Goal: Transaction & Acquisition: Purchase product/service

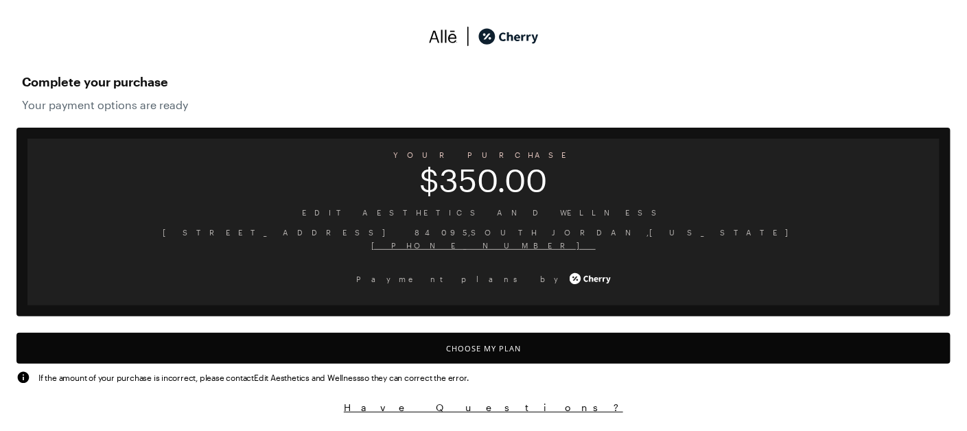
click at [479, 347] on button "Choose My Plan" at bounding box center [483, 348] width 934 height 31
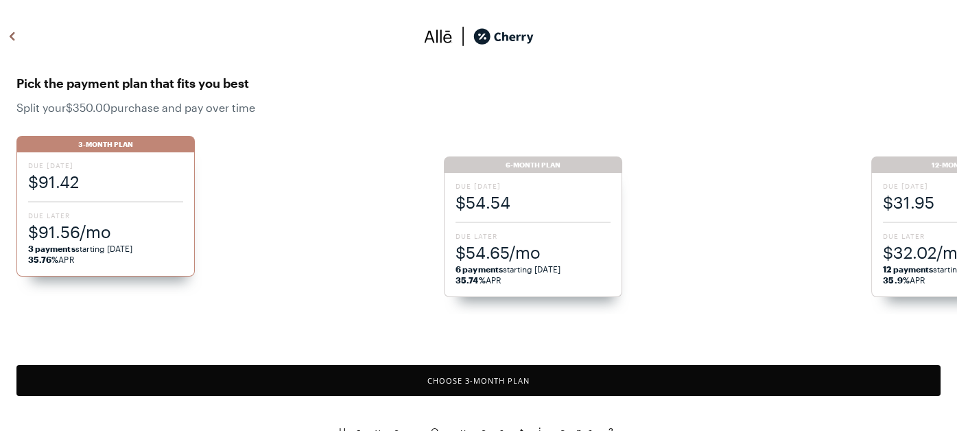
scroll to position [5, 0]
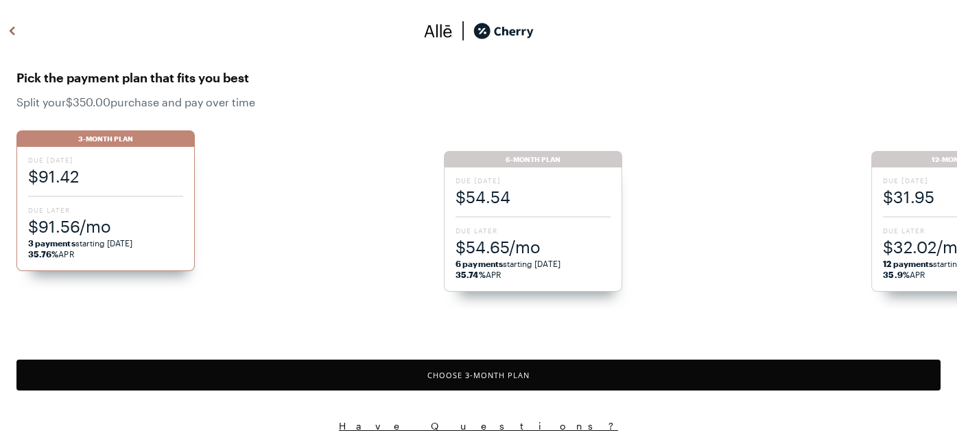
click at [543, 265] on span "6 payments starting [DATE] 35.74% APR" at bounding box center [533, 269] width 155 height 22
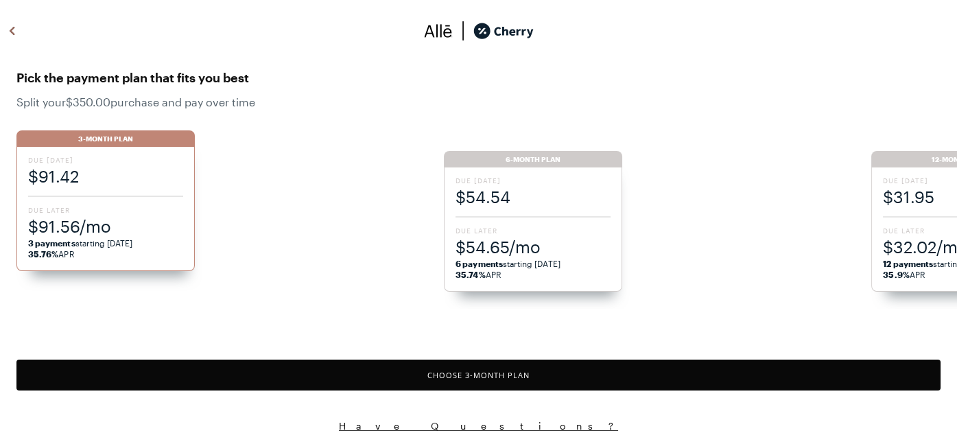
click at [343, 241] on li "3-Month Plan Due [DATE] $91.42 Due Later $91.56/mo 3 payments starting [DATE] 3…" at bounding box center [229, 219] width 427 height 178
click at [532, 217] on div "Due [DATE] $54.54 Due Later $54.65/mo 6 payments starting [DATE] 35.74% APR" at bounding box center [533, 229] width 178 height 124
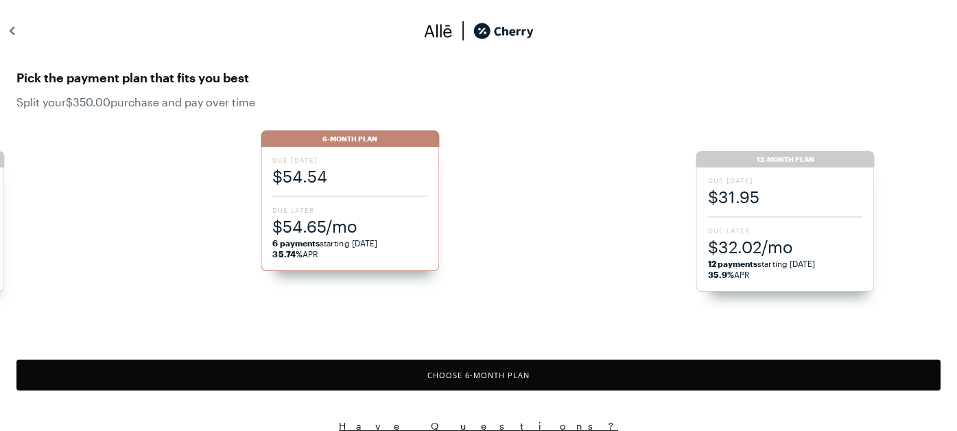
click at [499, 376] on button "Choose 6 -Month Plan" at bounding box center [478, 374] width 924 height 31
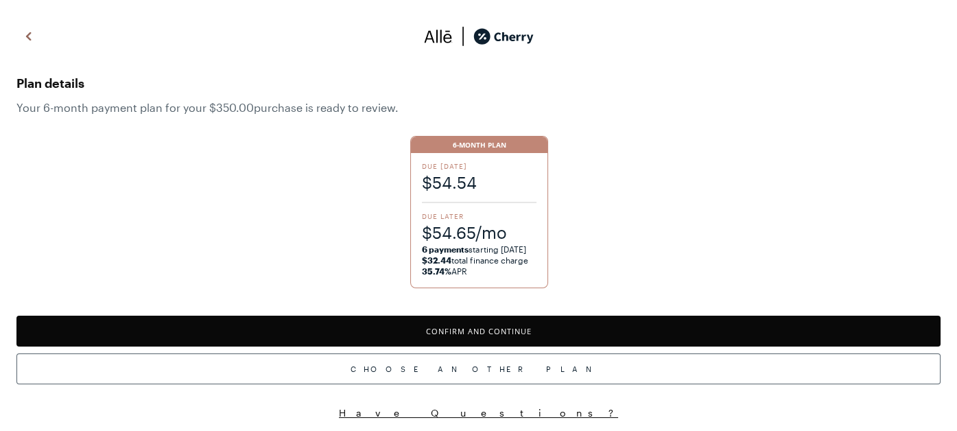
click at [495, 329] on button "Confirm and Continue" at bounding box center [478, 331] width 924 height 31
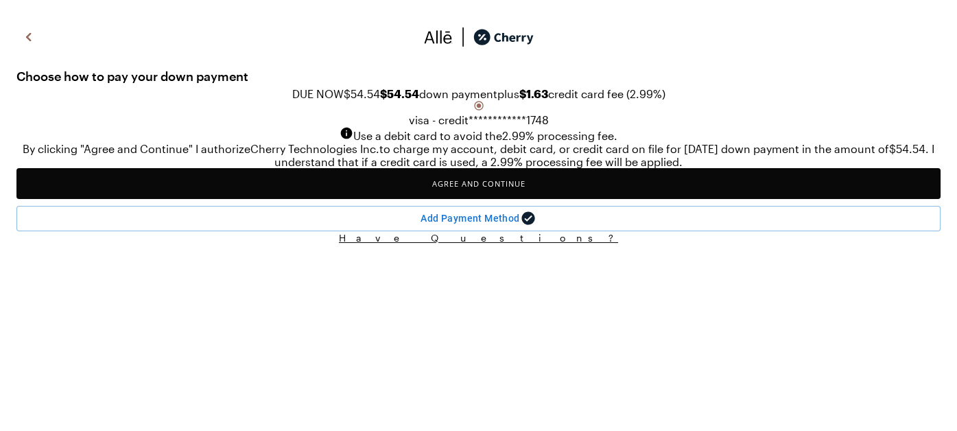
scroll to position [71, 0]
click at [480, 199] on button "Agree and Continue" at bounding box center [478, 183] width 924 height 31
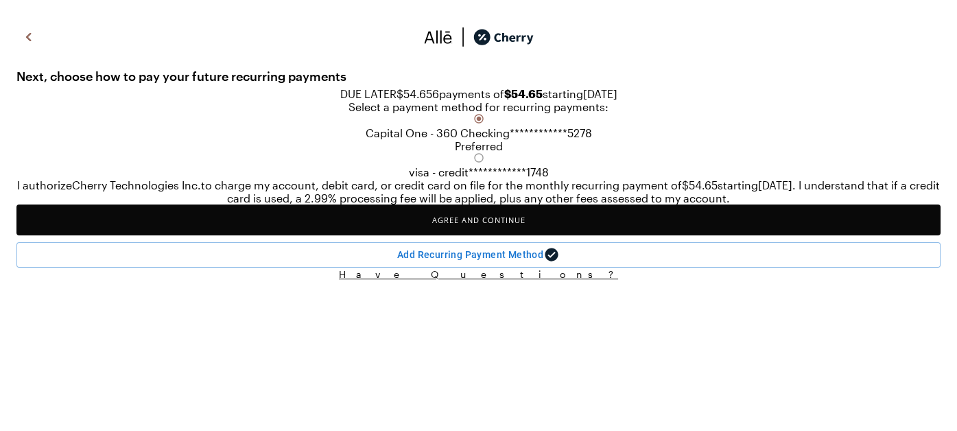
scroll to position [130, 0]
click at [43, 222] on input "A" at bounding box center [478, 215] width 957 height 431
radio input "true"
click at [334, 235] on button "Agree and Continue" at bounding box center [478, 219] width 924 height 31
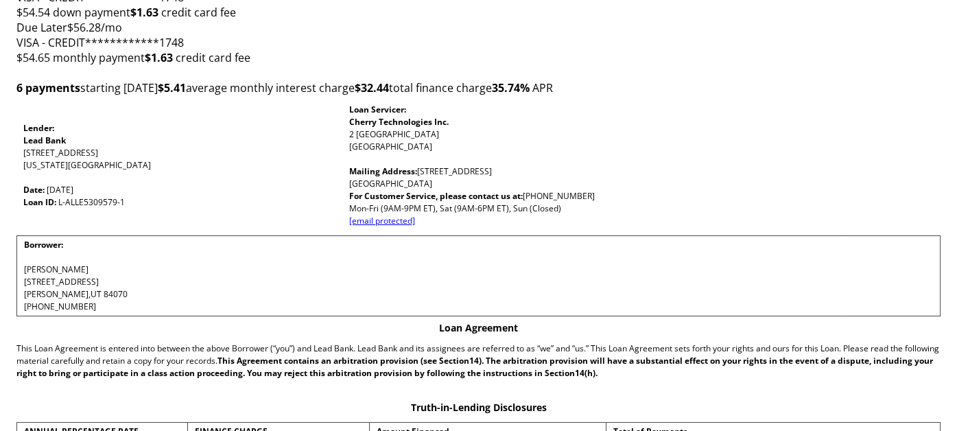
scroll to position [190, 0]
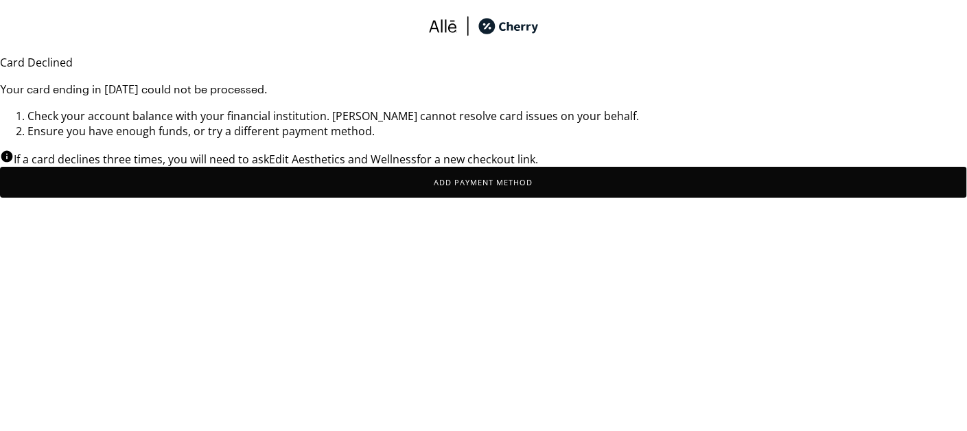
click at [354, 198] on button "Add Payment Method" at bounding box center [483, 182] width 967 height 31
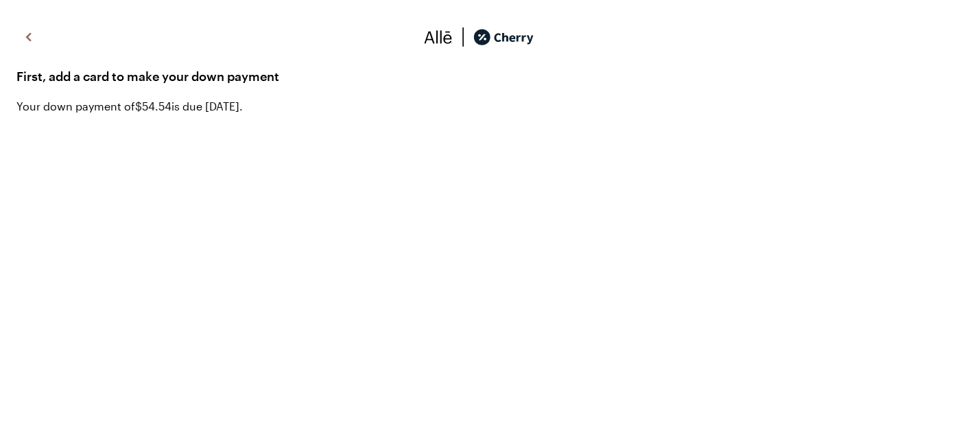
click at [29, 34] on img at bounding box center [29, 37] width 16 height 21
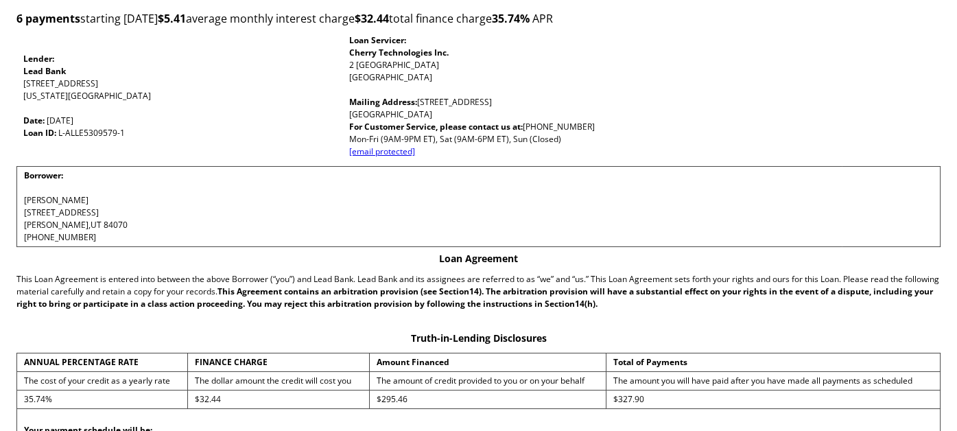
scroll to position [190, 0]
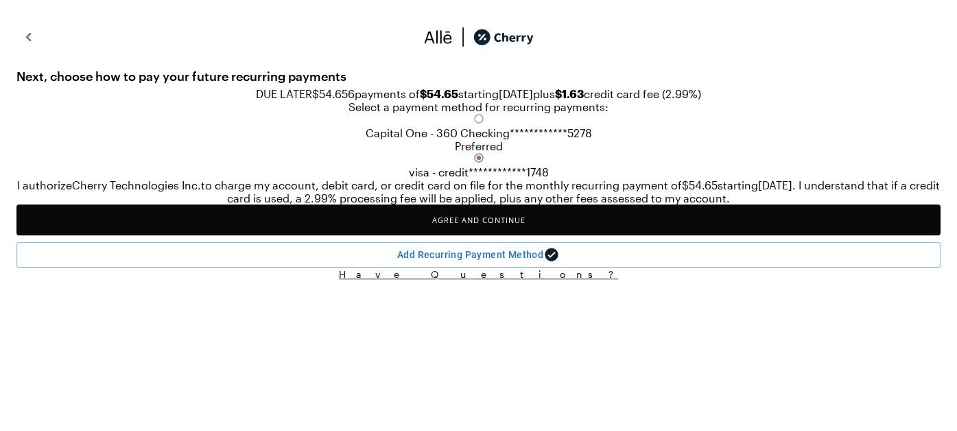
click at [40, 165] on input "A" at bounding box center [478, 215] width 957 height 431
radio input "true"
click at [440, 235] on button "Agree and Continue" at bounding box center [478, 219] width 924 height 31
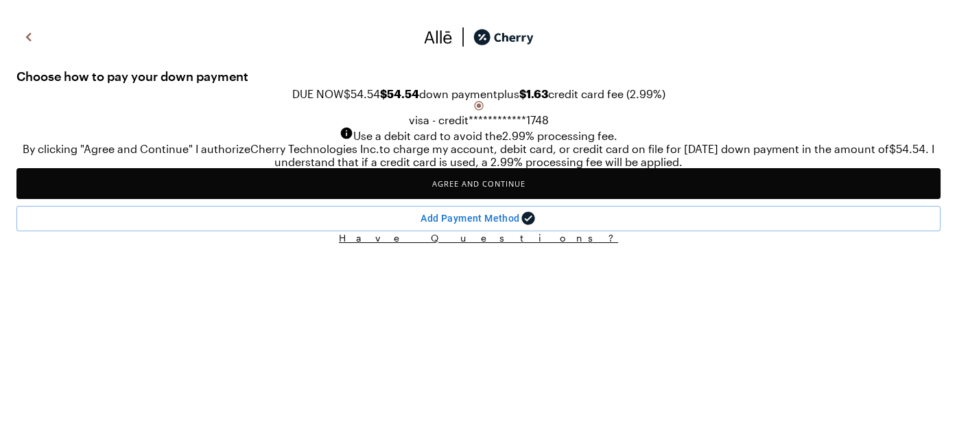
scroll to position [71, 0]
click at [303, 231] on button "Add Payment Method" at bounding box center [478, 218] width 924 height 25
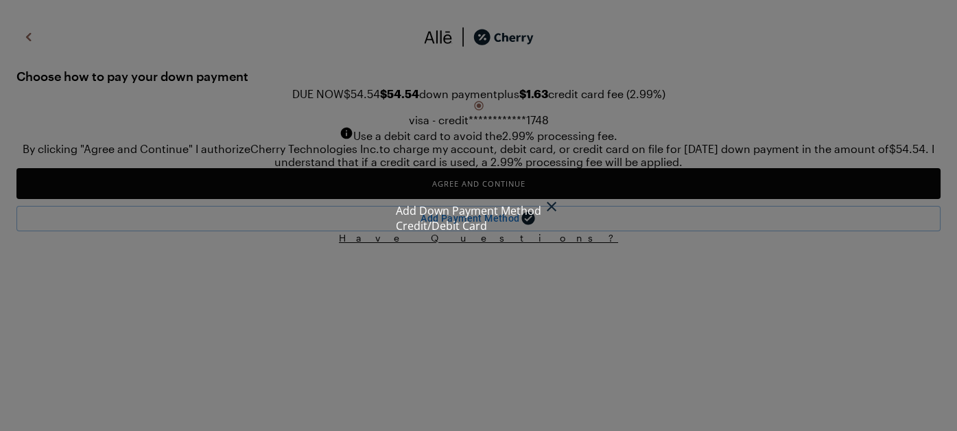
click at [428, 218] on div "Credit/Debit Card" at bounding box center [479, 225] width 166 height 15
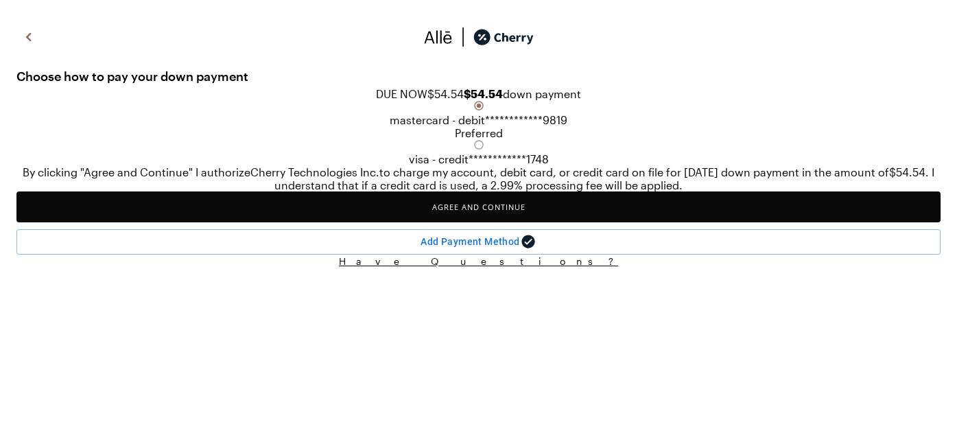
scroll to position [80, 0]
click at [357, 222] on button "Agree and Continue" at bounding box center [478, 206] width 924 height 31
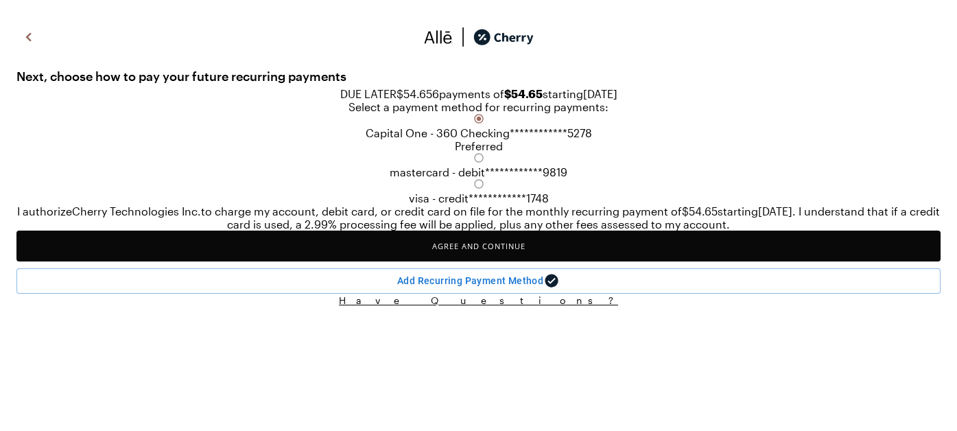
click at [40, 338] on input "A" at bounding box center [478, 215] width 957 height 431
radio input "true"
click at [269, 261] on button "Agree and Continue" at bounding box center [478, 246] width 924 height 31
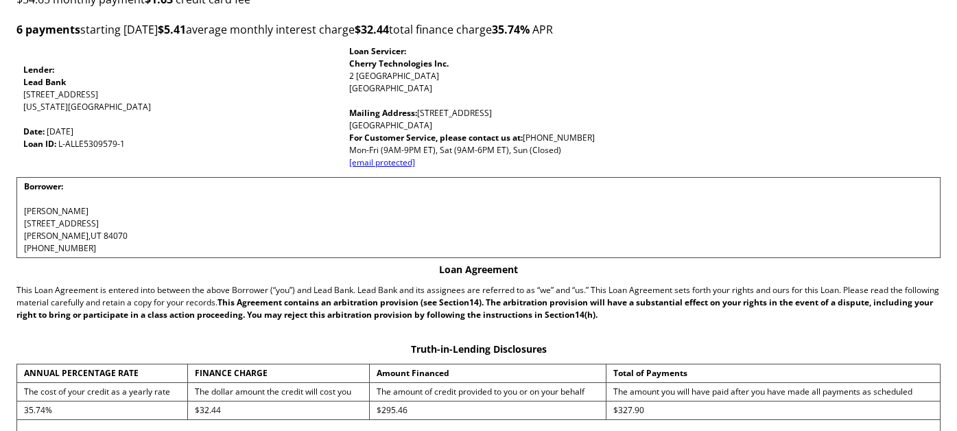
scroll to position [179, 0]
